Goal: Task Accomplishment & Management: Manage account settings

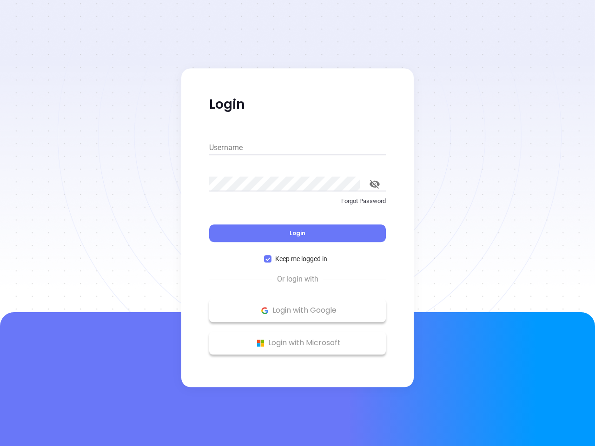
click at [297, 223] on div "Login" at bounding box center [297, 227] width 177 height 29
click at [297, 148] on input "Username" at bounding box center [297, 147] width 177 height 15
click at [374, 184] on icon "toggle password visibility" at bounding box center [374, 184] width 10 height 9
click at [297, 233] on span "Login" at bounding box center [297, 233] width 16 height 8
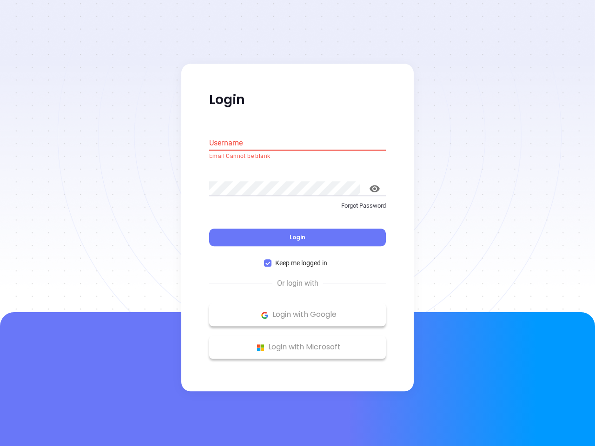
click at [297, 259] on span "Keep me logged in" at bounding box center [300, 263] width 59 height 10
click at [271, 260] on input "Keep me logged in" at bounding box center [267, 263] width 7 height 7
checkbox input "false"
click at [297, 310] on p "Login with Google" at bounding box center [297, 315] width 167 height 14
click at [297, 343] on p "Login with Microsoft" at bounding box center [297, 348] width 167 height 14
